Goal: Information Seeking & Learning: Learn about a topic

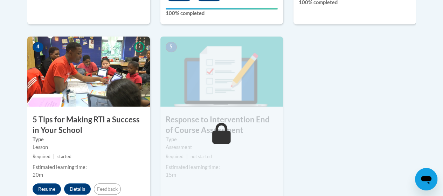
scroll to position [420, 0]
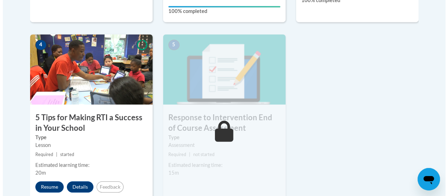
scroll to position [429, 0]
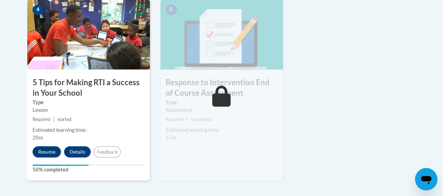
click at [42, 157] on div "4 5 Tips for Making RTI a Success in Your School Type Lesson Required | started…" at bounding box center [88, 89] width 123 height 181
click at [45, 153] on button "Resume" at bounding box center [47, 151] width 28 height 11
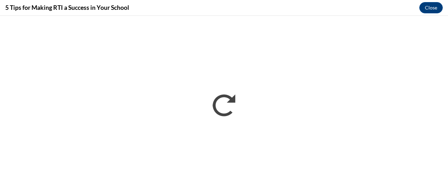
scroll to position [0, 0]
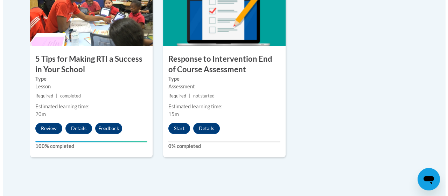
scroll to position [479, 0]
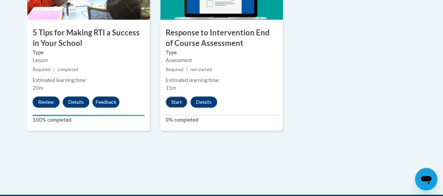
click at [174, 103] on button "Start" at bounding box center [177, 101] width 22 height 11
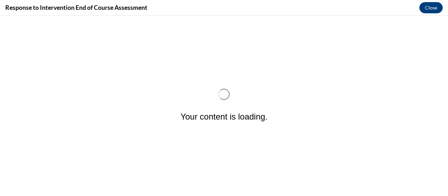
scroll to position [0, 0]
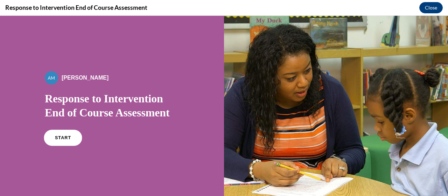
click at [52, 143] on link "START" at bounding box center [63, 138] width 38 height 16
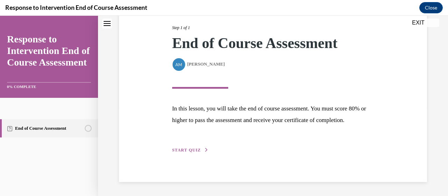
scroll to position [100, 0]
click at [193, 150] on span "START QUIZ" at bounding box center [186, 149] width 29 height 5
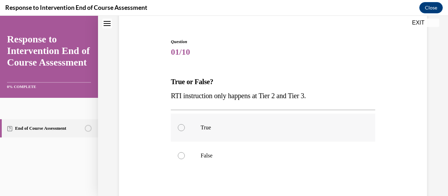
scroll to position [70, 0]
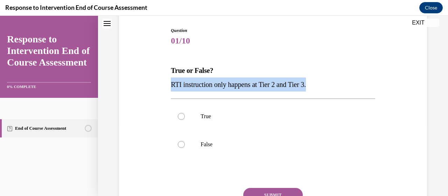
drag, startPoint x: 169, startPoint y: 84, endPoint x: 325, endPoint y: 84, distance: 155.1
click at [325, 84] on div "Question 01/10 True or False? RTI instruction only happens at Tier 2 and Tier 3…" at bounding box center [273, 131] width 208 height 228
copy span "RTI instruction only happens at Tier 2 and Tier 3."
drag, startPoint x: 179, startPoint y: 141, endPoint x: 183, endPoint y: 139, distance: 5.1
click at [179, 141] on div at bounding box center [181, 144] width 7 height 7
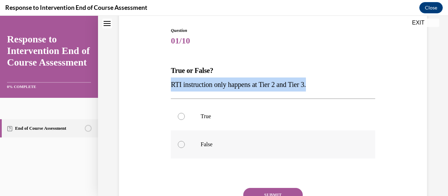
click at [179, 141] on input "False" at bounding box center [181, 144] width 7 height 7
radio input "true"
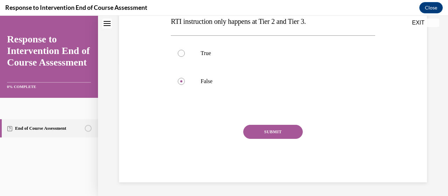
click at [266, 135] on button "SUBMIT" at bounding box center [273, 132] width 60 height 14
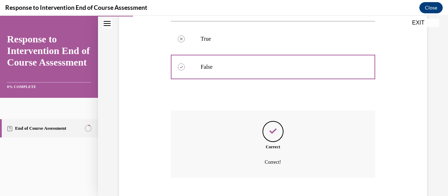
scroll to position [190, 0]
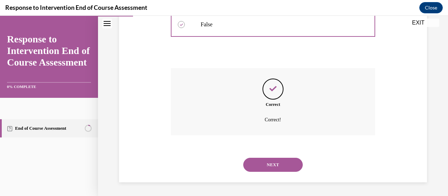
click at [264, 162] on button "NEXT" at bounding box center [273, 165] width 60 height 14
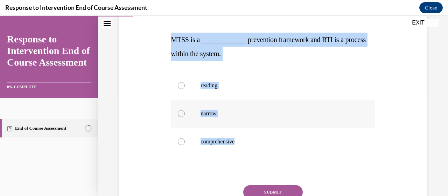
scroll to position [105, 0]
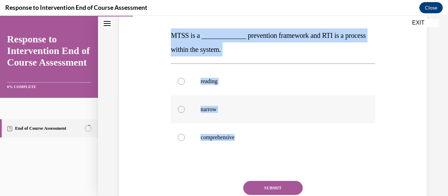
drag, startPoint x: 165, startPoint y: 69, endPoint x: 243, endPoint y: 134, distance: 102.2
click at [243, 134] on div "Question 02/10 MTSS is a _____________ prevention framework and RTI is a proces…" at bounding box center [273, 104] width 312 height 267
copy div "MTSS is a _____________ prevention framework and RTI is a process within the sy…"
click at [159, 140] on div "Question 02/10 MTSS is a _____________ prevention framework and RTI is a proces…" at bounding box center [273, 104] width 312 height 267
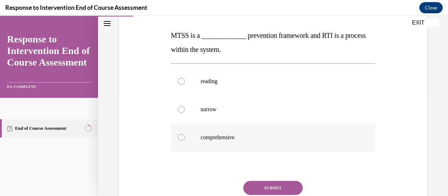
click at [214, 132] on label "comprehensive" at bounding box center [273, 137] width 204 height 28
click at [185, 134] on input "comprehensive" at bounding box center [181, 137] width 7 height 7
radio input "true"
click at [286, 185] on button "SUBMIT" at bounding box center [273, 188] width 60 height 14
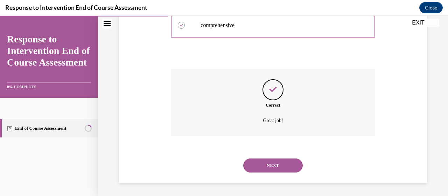
scroll to position [218, 0]
click at [269, 171] on button "NEXT" at bounding box center [273, 165] width 60 height 14
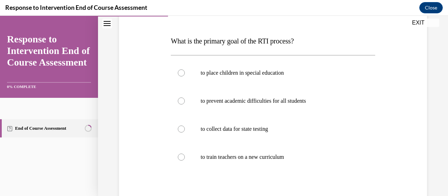
scroll to position [105, 0]
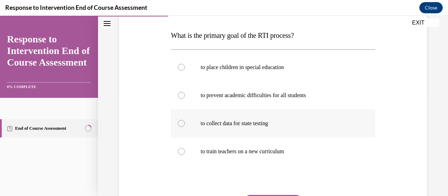
click at [184, 122] on label "to collect data for state testing" at bounding box center [273, 123] width 204 height 28
click at [184, 122] on input "to collect data for state testing" at bounding box center [181, 123] width 7 height 7
radio input "true"
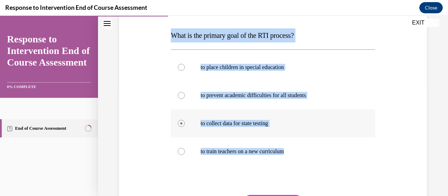
drag, startPoint x: 167, startPoint y: 31, endPoint x: 299, endPoint y: 130, distance: 164.5
click at [313, 142] on div "Question 03/10 What is the primary goal of the RTI process? to place children i…" at bounding box center [273, 111] width 312 height 281
copy div "What is the primary goal of the RTI process? to place children in special educa…"
click at [165, 109] on div "Question 03/10 What is the primary goal of the RTI process? to place children i…" at bounding box center [273, 111] width 312 height 281
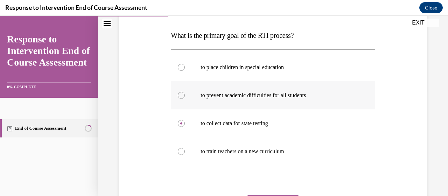
click at [261, 98] on p "to prevent academic difficulties for all students" at bounding box center [279, 95] width 157 height 7
click at [185, 98] on input "to prevent academic difficulties for all students" at bounding box center [181, 95] width 7 height 7
radio input "true"
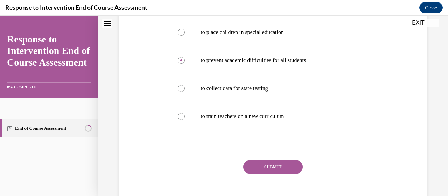
click at [260, 173] on div "SUBMIT" at bounding box center [273, 177] width 204 height 35
click at [260, 166] on button "SUBMIT" at bounding box center [273, 167] width 60 height 14
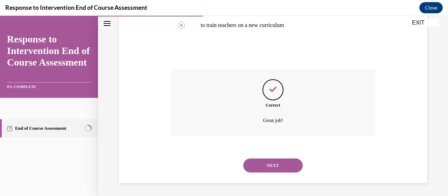
scroll to position [232, 0]
click at [275, 164] on button "NEXT" at bounding box center [273, 165] width 60 height 14
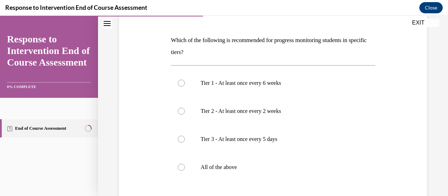
scroll to position [105, 0]
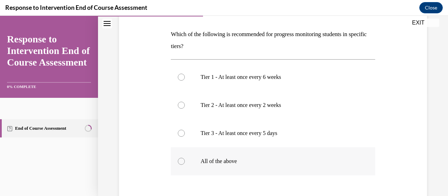
click at [178, 161] on div at bounding box center [181, 161] width 7 height 7
click at [178, 161] on input "All of the above" at bounding box center [181, 161] width 7 height 7
radio input "true"
click at [154, 132] on div "Question 04/10 Which of the following is recommended for progress monitoring st…" at bounding box center [273, 116] width 312 height 291
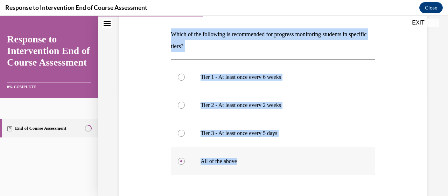
drag, startPoint x: 164, startPoint y: 25, endPoint x: 286, endPoint y: 173, distance: 191.5
click at [286, 173] on div "Question 04/10 Which of the following is recommended for progress monitoring st…" at bounding box center [273, 116] width 312 height 291
copy div "Which of the following is recommended for progress monitoring students in speci…"
click at [178, 78] on div at bounding box center [181, 77] width 7 height 7
click at [178, 78] on input "Tier 1 - At least once every 6 weeks" at bounding box center [181, 77] width 7 height 7
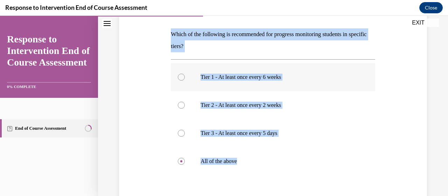
radio input "true"
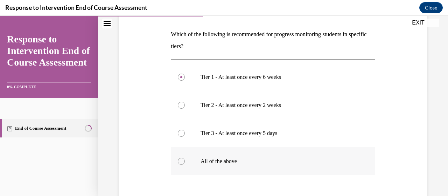
click at [181, 164] on label "All of the above" at bounding box center [273, 161] width 204 height 28
click at [181, 164] on input "All of the above" at bounding box center [181, 161] width 7 height 7
radio input "true"
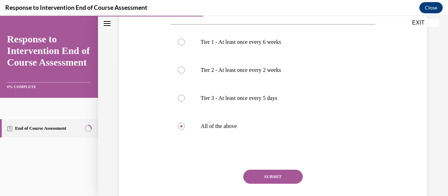
click at [264, 174] on button "SUBMIT" at bounding box center [273, 176] width 60 height 14
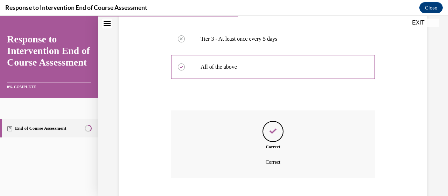
scroll to position [242, 0]
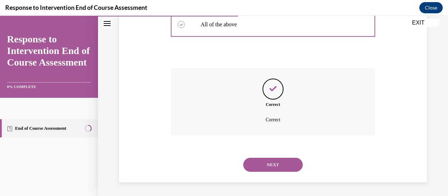
click at [274, 162] on button "NEXT" at bounding box center [273, 165] width 60 height 14
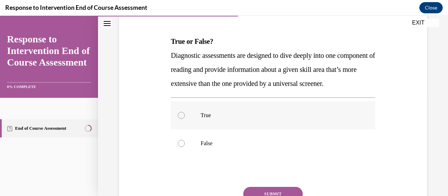
scroll to position [105, 0]
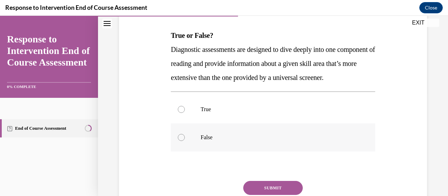
click at [183, 141] on div at bounding box center [181, 137] width 7 height 7
click at [183, 141] on input "False" at bounding box center [181, 137] width 7 height 7
radio input "true"
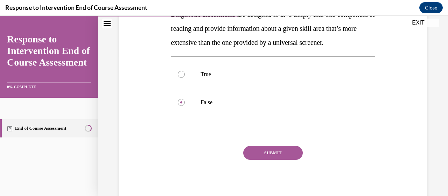
click at [259, 160] on button "SUBMIT" at bounding box center [273, 153] width 60 height 14
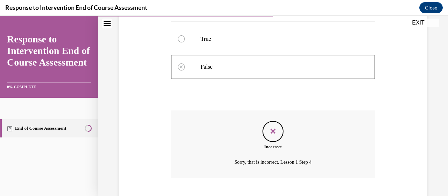
scroll to position [232, 0]
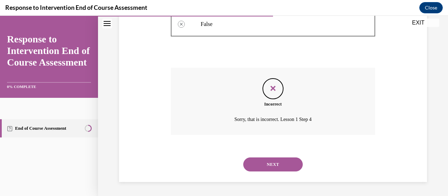
click at [264, 168] on button "NEXT" at bounding box center [273, 164] width 60 height 14
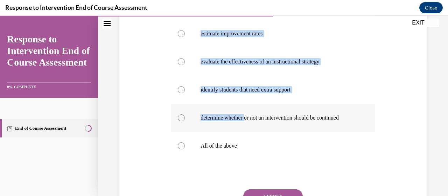
scroll to position [140, 0]
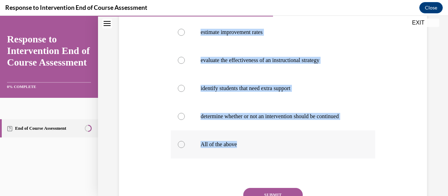
drag, startPoint x: 166, startPoint y: 70, endPoint x: 270, endPoint y: 143, distance: 126.5
click at [270, 143] on div "Question 06/10 In the RTI process, we use data to: estimate improvement rates e…" at bounding box center [273, 90] width 312 height 309
copy div "In the RTI process, we use data to: estimate improvement rates evaluate the eff…"
click at [108, 94] on div "Question 06/10 In the RTI process, we use data to: estimate improvement rates e…" at bounding box center [273, 78] width 350 height 361
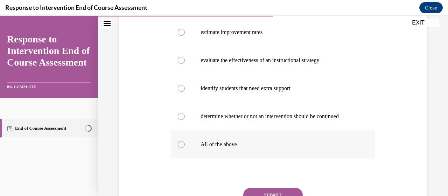
click at [201, 149] on label "All of the above" at bounding box center [273, 144] width 204 height 28
click at [185, 148] on input "All of the above" at bounding box center [181, 144] width 7 height 7
radio input "true"
click at [268, 192] on button "SUBMIT" at bounding box center [273, 195] width 60 height 14
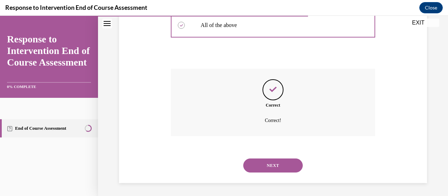
scroll to position [260, 0]
click at [269, 166] on button "NEXT" at bounding box center [273, 165] width 60 height 14
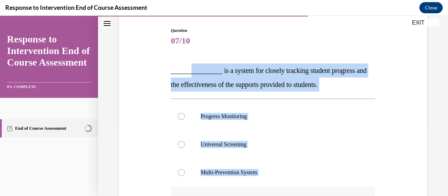
scroll to position [105, 0]
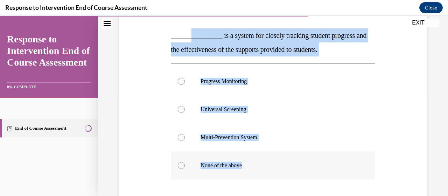
drag, startPoint x: 189, startPoint y: 103, endPoint x: 258, endPoint y: 173, distance: 98.1
click at [264, 186] on div "Question 07/10 _______________ is a system for closely tracking student progres…" at bounding box center [273, 129] width 204 height 274
copy div "_________ is a system for closely tracking student progress and the effectivene…"
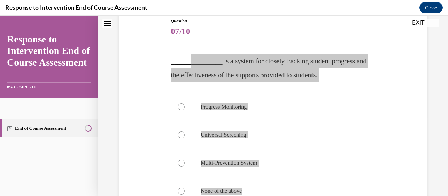
scroll to position [70, 0]
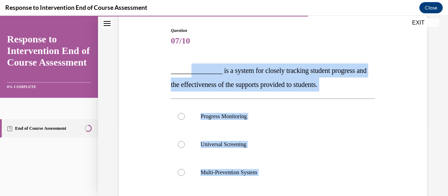
click at [143, 96] on div "Question 07/10 _______________ is a system for closely tracking student progres…" at bounding box center [273, 153] width 312 height 295
click at [359, 102] on div "Progress Monitoring Universal Screening Multi-Prevention System None of the abo…" at bounding box center [273, 157] width 204 height 119
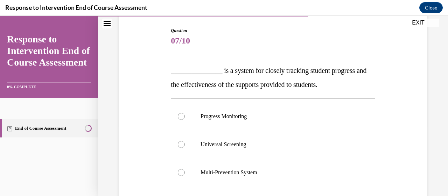
scroll to position [105, 0]
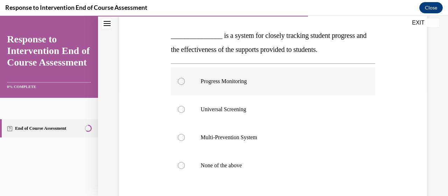
click at [327, 88] on label "Progress Monitoring" at bounding box center [273, 81] width 204 height 28
click at [185, 85] on input "Progress Monitoring" at bounding box center [181, 81] width 7 height 7
radio input "true"
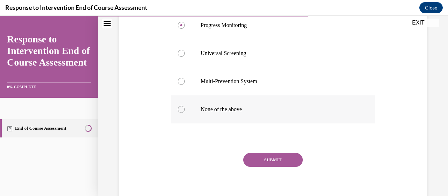
scroll to position [175, 0]
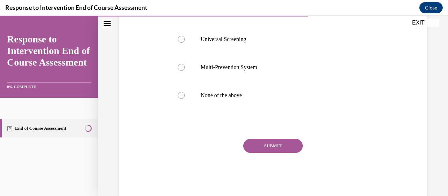
click at [270, 148] on button "SUBMIT" at bounding box center [273, 146] width 60 height 14
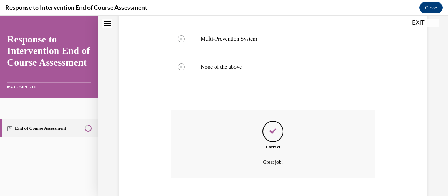
scroll to position [246, 0]
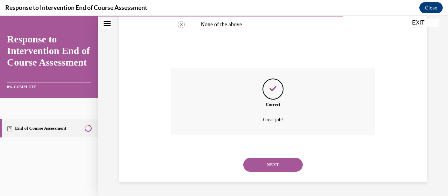
click at [265, 164] on button "NEXT" at bounding box center [273, 165] width 60 height 14
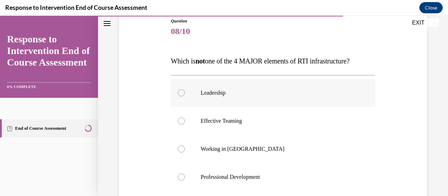
scroll to position [70, 0]
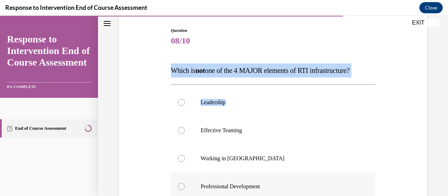
drag, startPoint x: 164, startPoint y: 68, endPoint x: 245, endPoint y: 106, distance: 89.6
click at [238, 102] on div "Question 08/10 Which is not one of the 4 MAJOR elements of RTI infrastructure? …" at bounding box center [273, 160] width 312 height 309
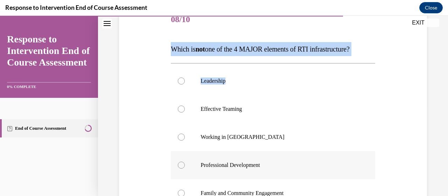
scroll to position [140, 0]
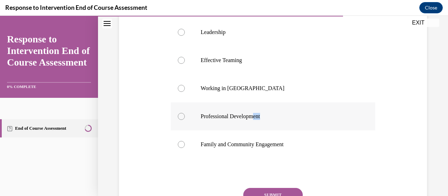
drag, startPoint x: 262, startPoint y: 117, endPoint x: 271, endPoint y: 125, distance: 12.4
click at [271, 125] on label "Professional Development" at bounding box center [273, 116] width 204 height 28
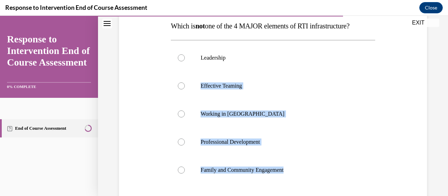
scroll to position [70, 0]
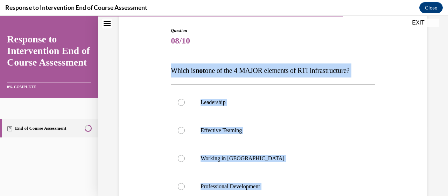
drag, startPoint x: 289, startPoint y: 144, endPoint x: 145, endPoint y: 74, distance: 159.7
click at [145, 74] on div "Question 08/10 Which is not one of the 4 MAJOR elements of RTI infrastructure? …" at bounding box center [273, 160] width 312 height 309
copy div "Which is not one of the 4 MAJOR elements of RTI infrastructure? Leadership Effe…"
click at [289, 119] on label "Effective Teaming" at bounding box center [273, 130] width 204 height 28
click at [185, 127] on input "Effective Teaming" at bounding box center [181, 130] width 7 height 7
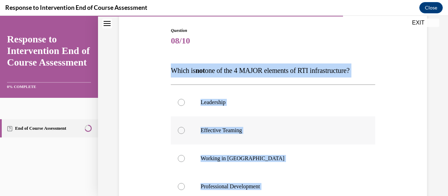
radio input "true"
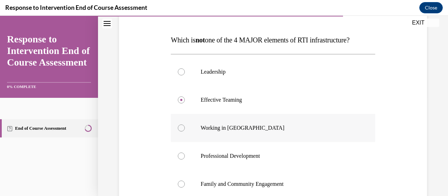
scroll to position [105, 0]
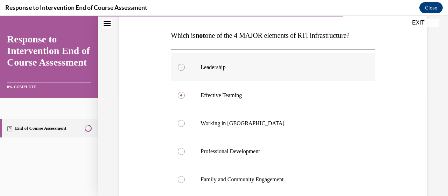
click at [221, 68] on p "Leadership" at bounding box center [279, 67] width 157 height 7
click at [185, 68] on input "Leadership" at bounding box center [181, 67] width 7 height 7
radio input "true"
click at [248, 128] on label "Working in [GEOGRAPHIC_DATA]" at bounding box center [273, 123] width 204 height 28
click at [185, 127] on input "Working in [GEOGRAPHIC_DATA]" at bounding box center [181, 123] width 7 height 7
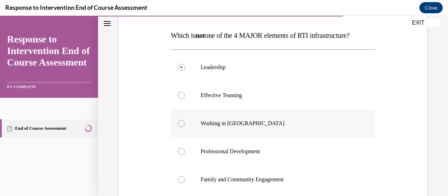
radio input "true"
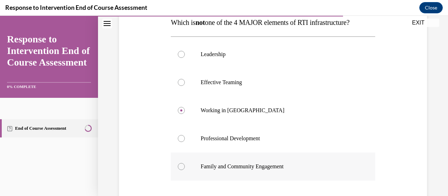
scroll to position [140, 0]
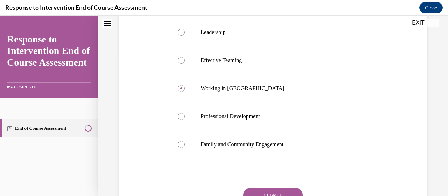
click at [276, 190] on button "SUBMIT" at bounding box center [273, 195] width 60 height 14
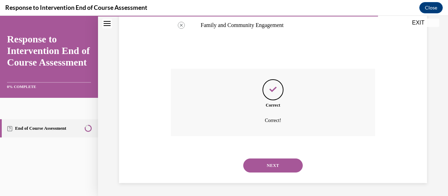
scroll to position [260, 0]
click at [271, 170] on button "NEXT" at bounding box center [273, 165] width 60 height 14
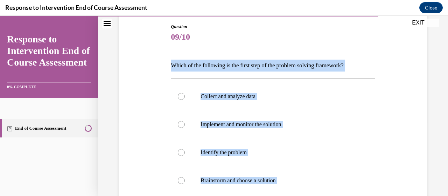
scroll to position [35, 0]
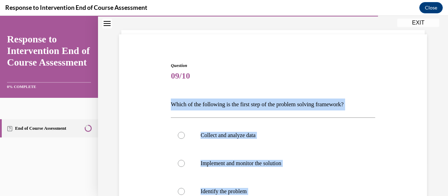
drag, startPoint x: 212, startPoint y: 127, endPoint x: 160, endPoint y: 102, distance: 56.9
click at [160, 102] on div "Question 09/10 Which of the following is the first step of the problem solving …" at bounding box center [273, 194] width 312 height 307
copy div "Which of the following is the first step of the problem solving framework? Coll…"
click at [171, 144] on label "Collect and analyze data" at bounding box center [273, 135] width 204 height 28
click at [178, 139] on input "Collect and analyze data" at bounding box center [181, 135] width 7 height 7
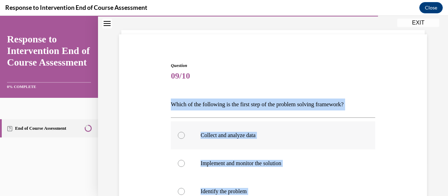
radio input "true"
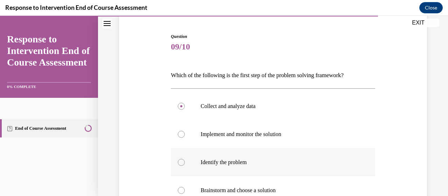
scroll to position [70, 0]
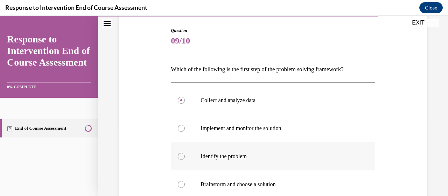
click at [181, 157] on div at bounding box center [181, 156] width 7 height 7
click at [181, 157] on input "Identify the problem" at bounding box center [181, 156] width 7 height 7
radio input "true"
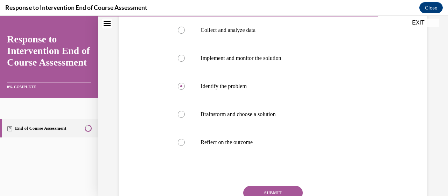
click at [259, 187] on button "SUBMIT" at bounding box center [273, 193] width 60 height 14
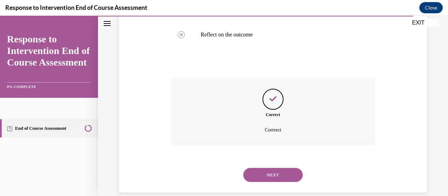
scroll to position [258, 0]
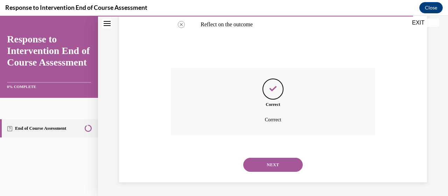
click at [270, 166] on button "NEXT" at bounding box center [273, 165] width 60 height 14
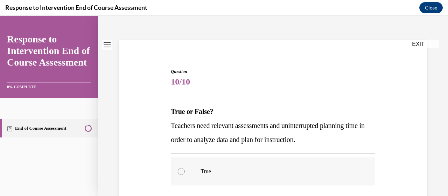
scroll to position [35, 0]
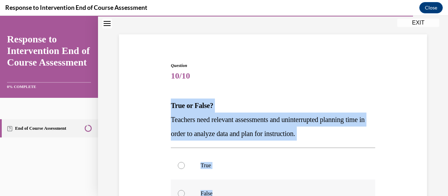
drag, startPoint x: 167, startPoint y: 105, endPoint x: 226, endPoint y: 185, distance: 99.4
click at [226, 185] on div "Question 10/10 True or False? Teachers need relevant assessments and uninterrup…" at bounding box center [273, 167] width 312 height 253
copy div "True or False? Teachers need relevant assessments and uninterrupted planning ti…"
click at [172, 163] on label "True" at bounding box center [273, 165] width 204 height 28
click at [178, 163] on input "True" at bounding box center [181, 165] width 7 height 7
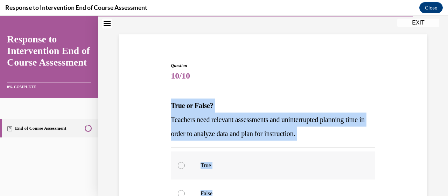
radio input "true"
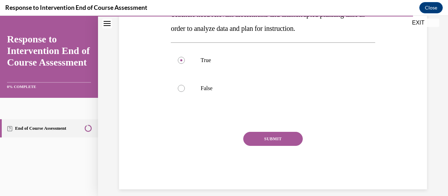
click at [262, 142] on button "SUBMIT" at bounding box center [273, 139] width 60 height 14
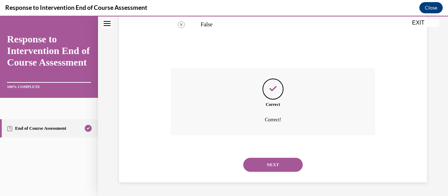
click at [270, 161] on button "NEXT" at bounding box center [273, 165] width 60 height 14
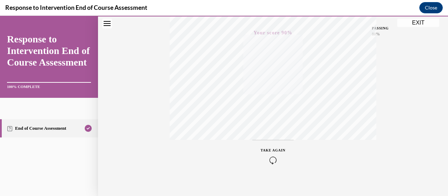
scroll to position [179, 0]
click at [410, 23] on button "EXIT" at bounding box center [418, 23] width 42 height 8
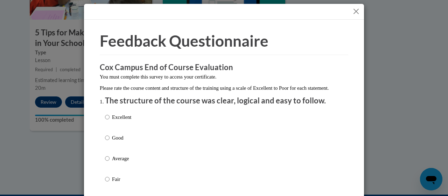
scroll to position [0, 0]
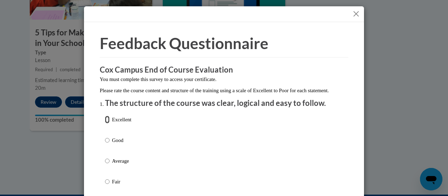
click at [106, 123] on input "Excellent" at bounding box center [107, 120] width 5 height 8
radio input "true"
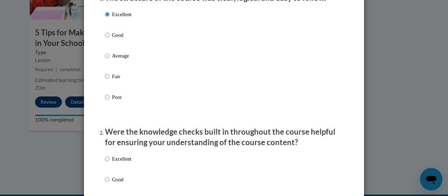
click at [123, 162] on p "Excellent" at bounding box center [121, 159] width 19 height 8
click at [110, 162] on input "Excellent" at bounding box center [107, 159] width 5 height 8
radio input "true"
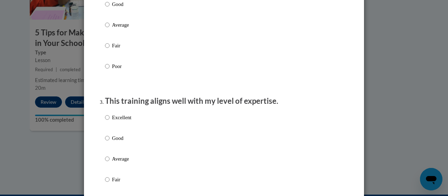
click at [127, 121] on p "Excellent" at bounding box center [121, 117] width 19 height 8
click at [110, 121] on input "Excellent" at bounding box center [107, 117] width 5 height 8
radio input "true"
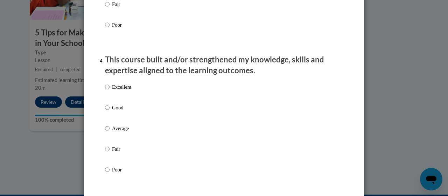
click at [121, 98] on label "Excellent" at bounding box center [118, 92] width 26 height 19
click at [110, 91] on input "Excellent" at bounding box center [107, 87] width 5 height 8
radio input "true"
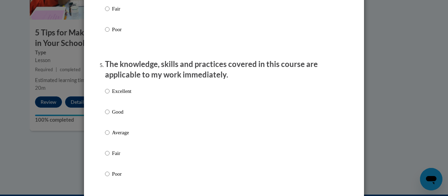
click at [127, 104] on label "Excellent" at bounding box center [118, 96] width 26 height 19
click at [110, 95] on input "Excellent" at bounding box center [107, 91] width 5 height 8
radio input "true"
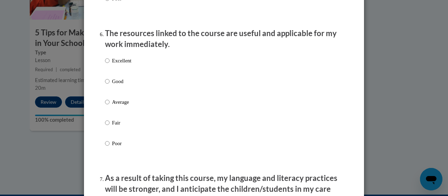
click at [127, 64] on p "Excellent" at bounding box center [121, 61] width 19 height 8
click at [110, 64] on input "Excellent" at bounding box center [107, 61] width 5 height 8
radio input "true"
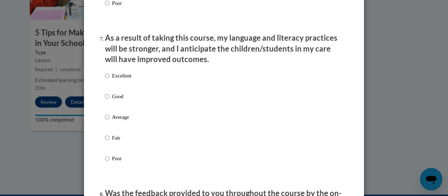
click at [124, 85] on label "Excellent" at bounding box center [118, 81] width 26 height 19
click at [110, 79] on input "Excellent" at bounding box center [107, 76] width 5 height 8
radio input "true"
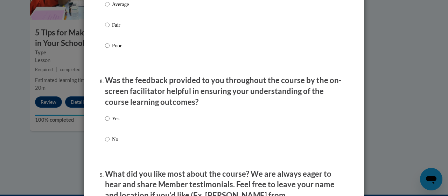
scroll to position [1051, 0]
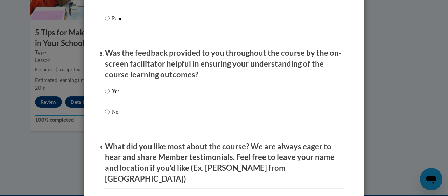
click at [123, 94] on div "Yes No" at bounding box center [224, 110] width 238 height 52
click at [112, 95] on p "Yes" at bounding box center [115, 91] width 7 height 8
click at [110, 95] on input "Yes" at bounding box center [107, 91] width 5 height 8
radio input "true"
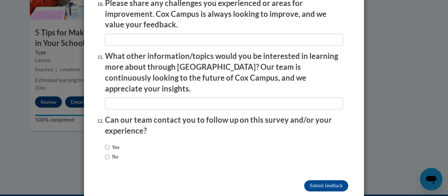
scroll to position [1260, 0]
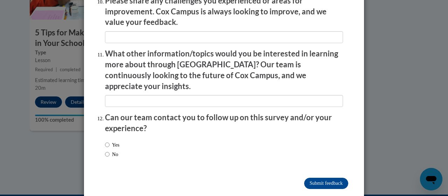
click at [109, 141] on label "Yes" at bounding box center [112, 145] width 14 height 8
click at [109, 141] on input "Yes" at bounding box center [107, 145] width 5 height 8
radio input "true"
click at [105, 150] on input "No" at bounding box center [107, 154] width 5 height 8
radio input "true"
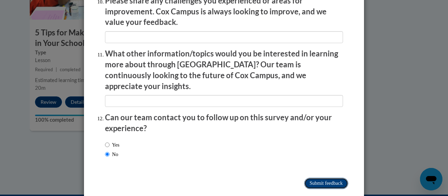
click at [310, 178] on input "Submit feedback" at bounding box center [326, 183] width 44 height 11
